Goal: Find contact information: Find contact information

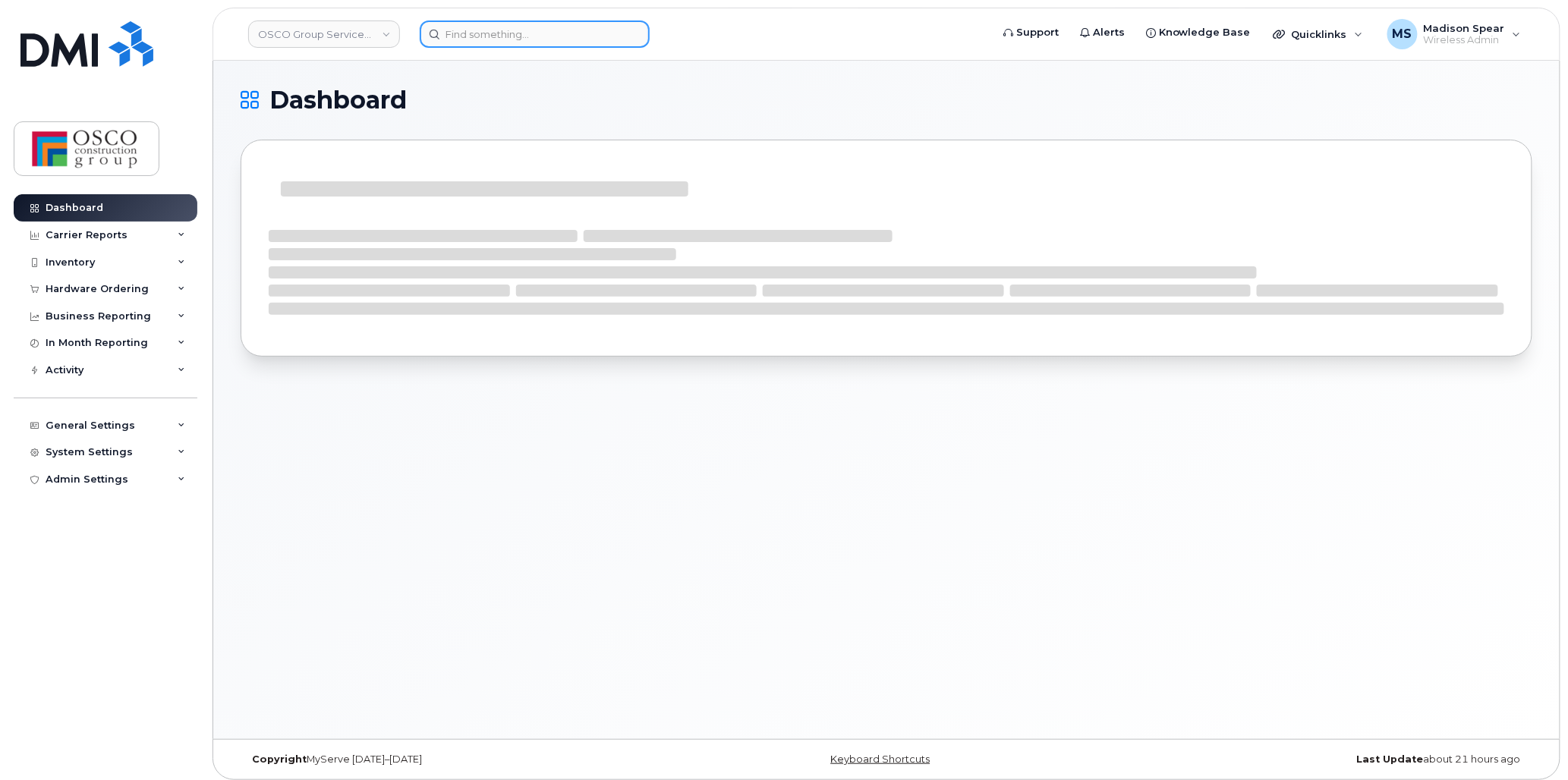
click at [479, 35] on input at bounding box center [534, 33] width 230 height 28
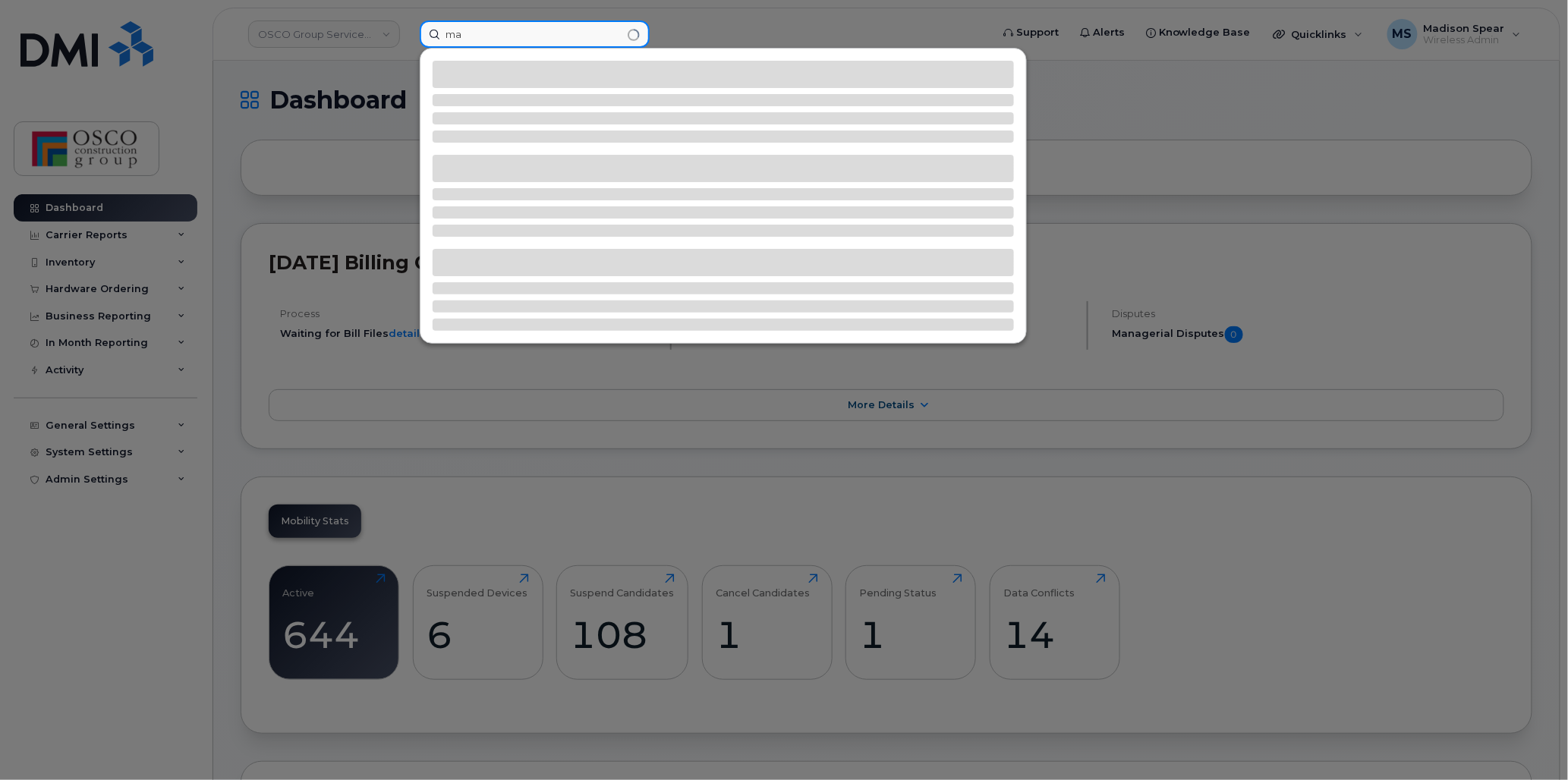
type input "m"
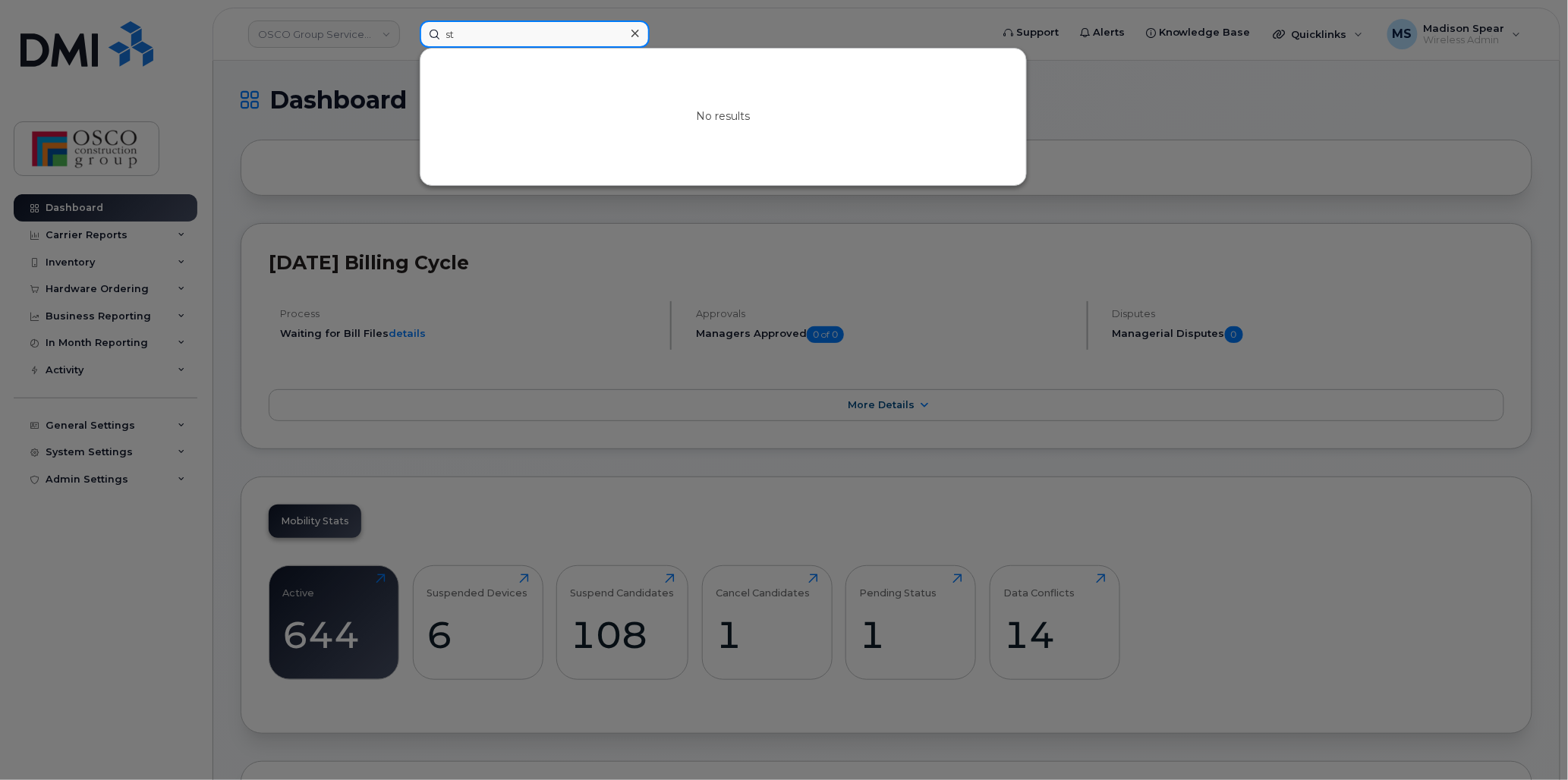
type input "s"
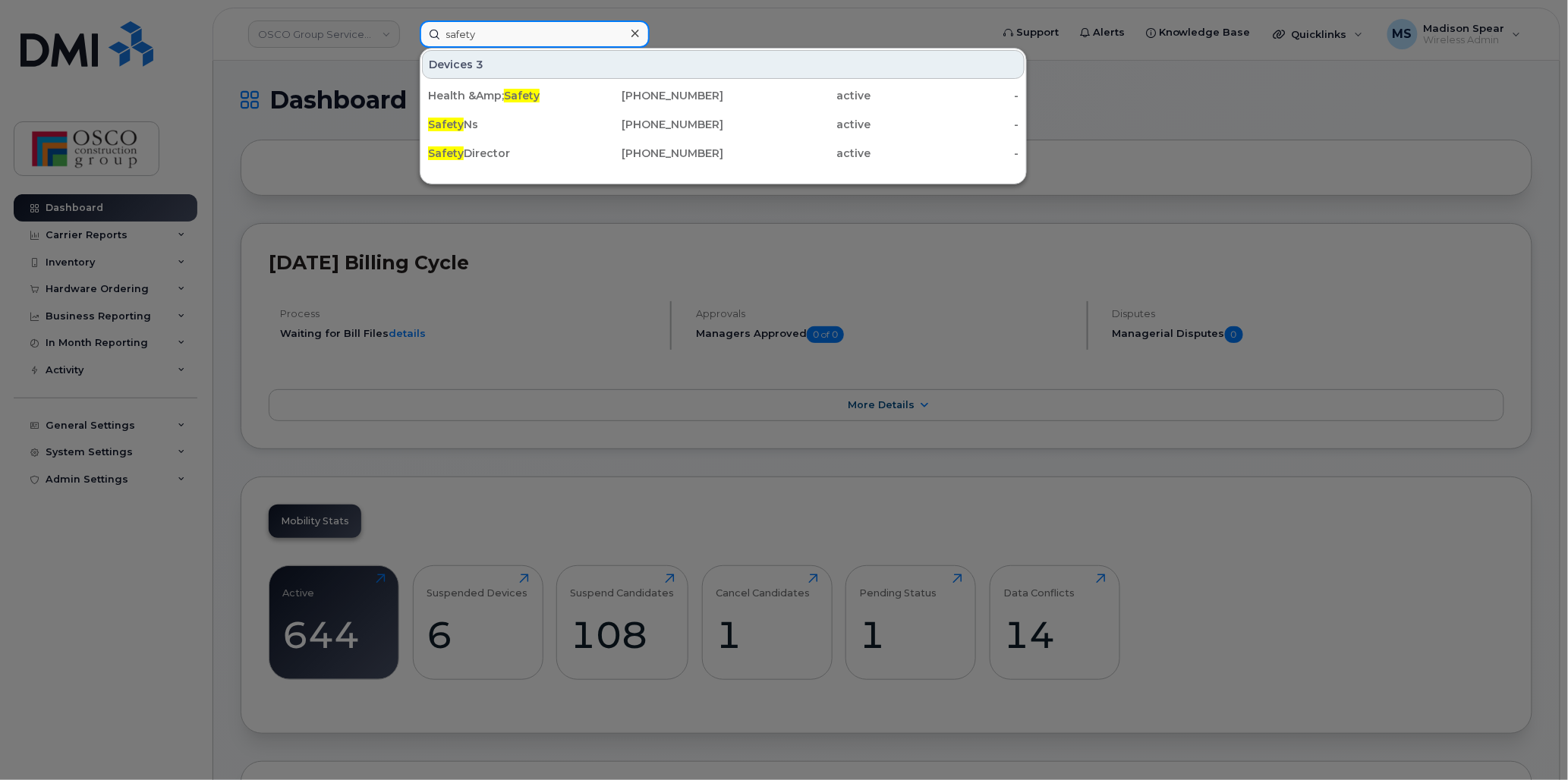
type input "safety"
click at [479, 153] on div "Safety Director" at bounding box center [501, 153] width 148 height 15
